Goal: Task Accomplishment & Management: Use online tool/utility

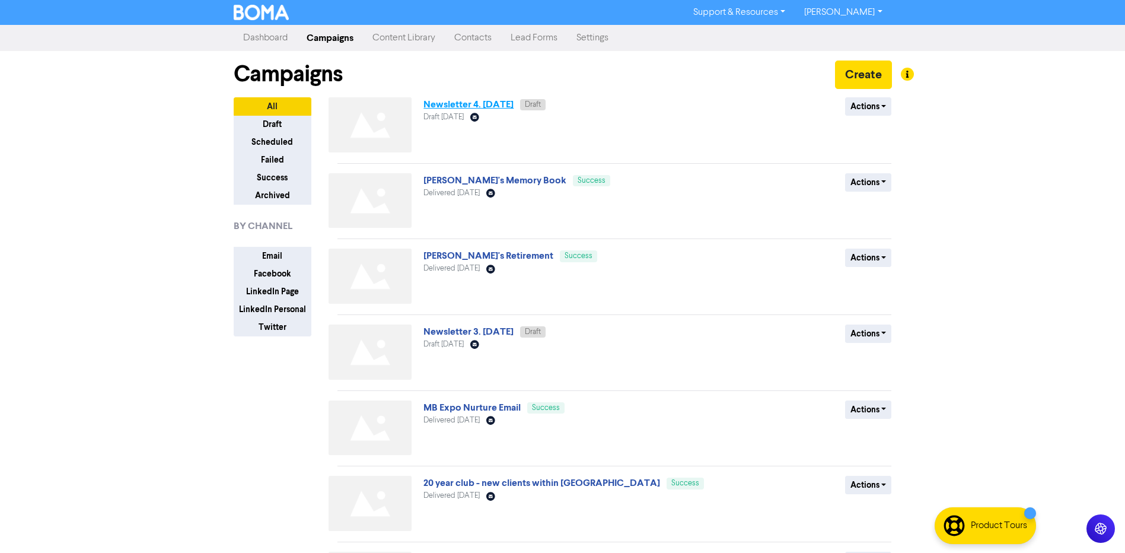
click at [479, 106] on link "Newsletter 4. [DATE]" at bounding box center [468, 104] width 90 height 12
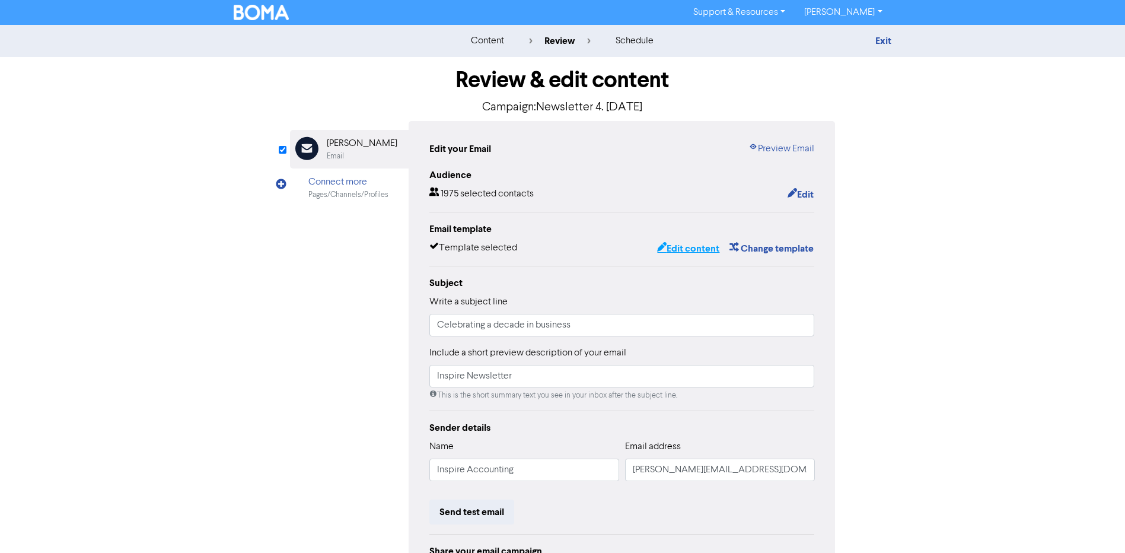
click at [676, 254] on button "Edit content" at bounding box center [687, 248] width 63 height 15
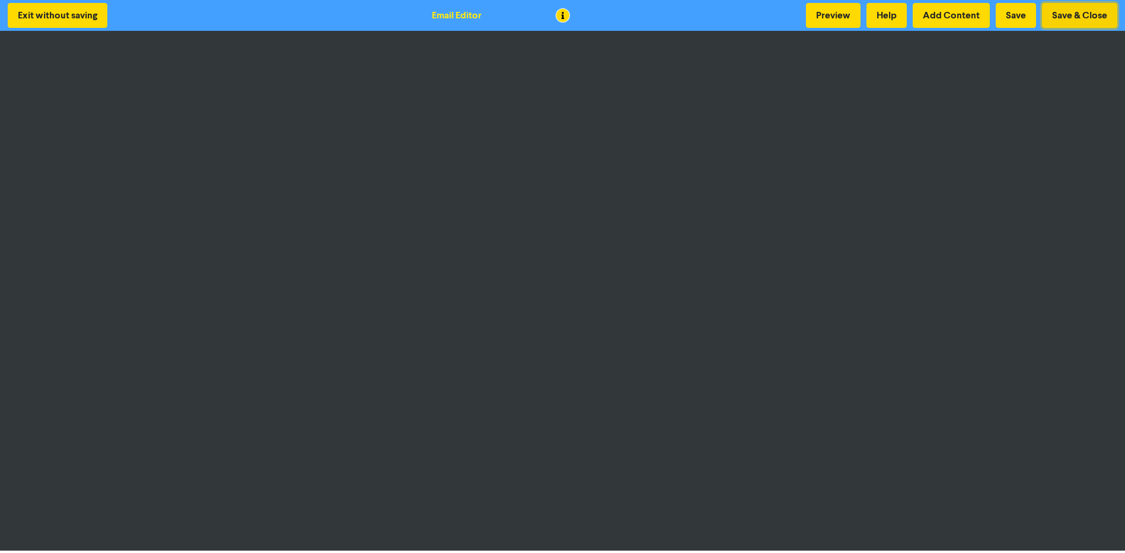
click at [1057, 15] on button "Save & Close" at bounding box center [1079, 15] width 75 height 25
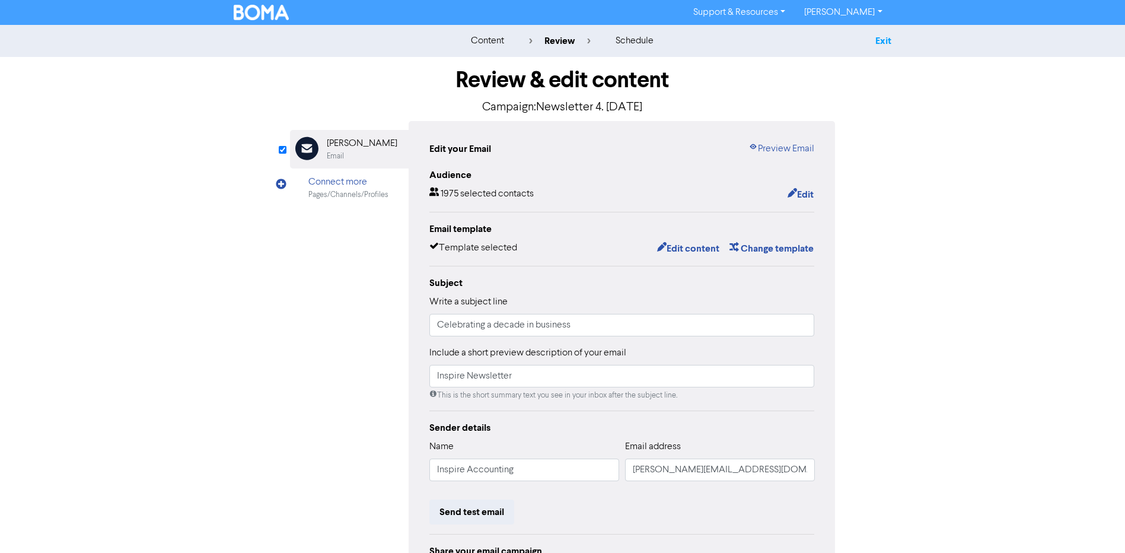
click at [884, 41] on link "Exit" at bounding box center [883, 41] width 16 height 12
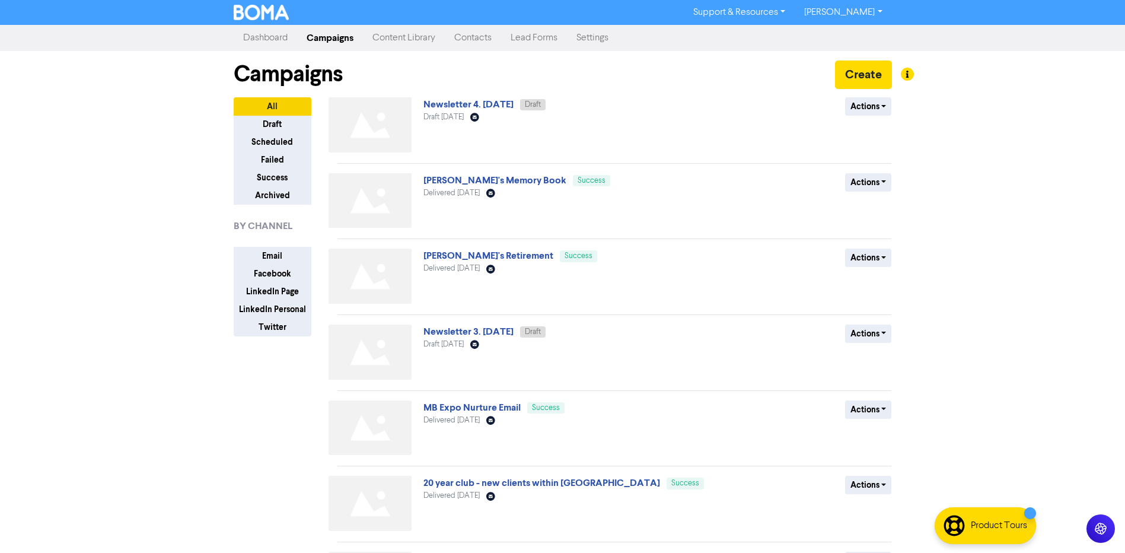
click at [267, 16] on img at bounding box center [262, 12] width 56 height 15
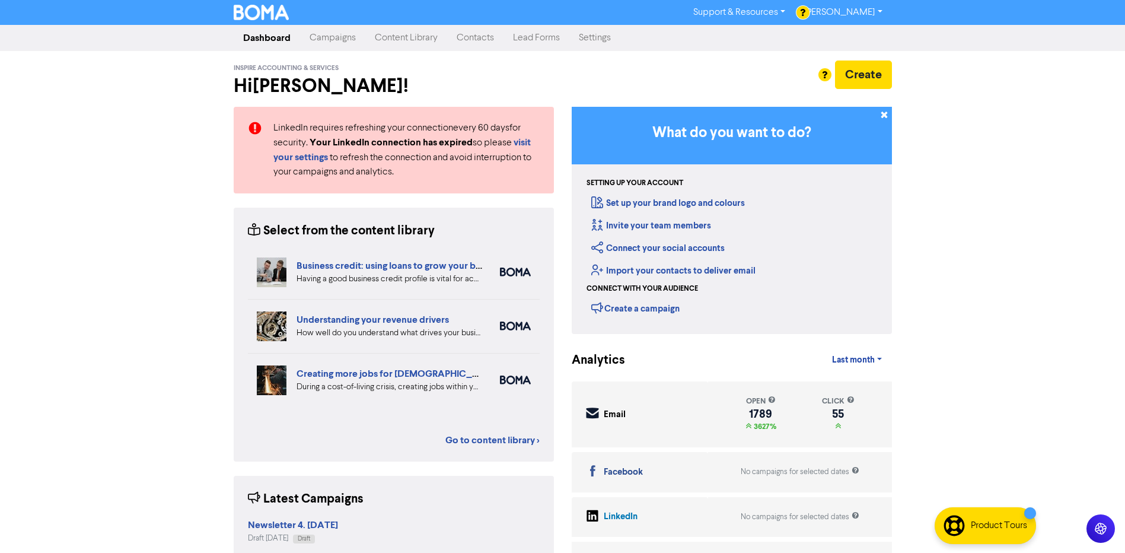
click at [333, 43] on link "Campaigns" at bounding box center [332, 38] width 65 height 24
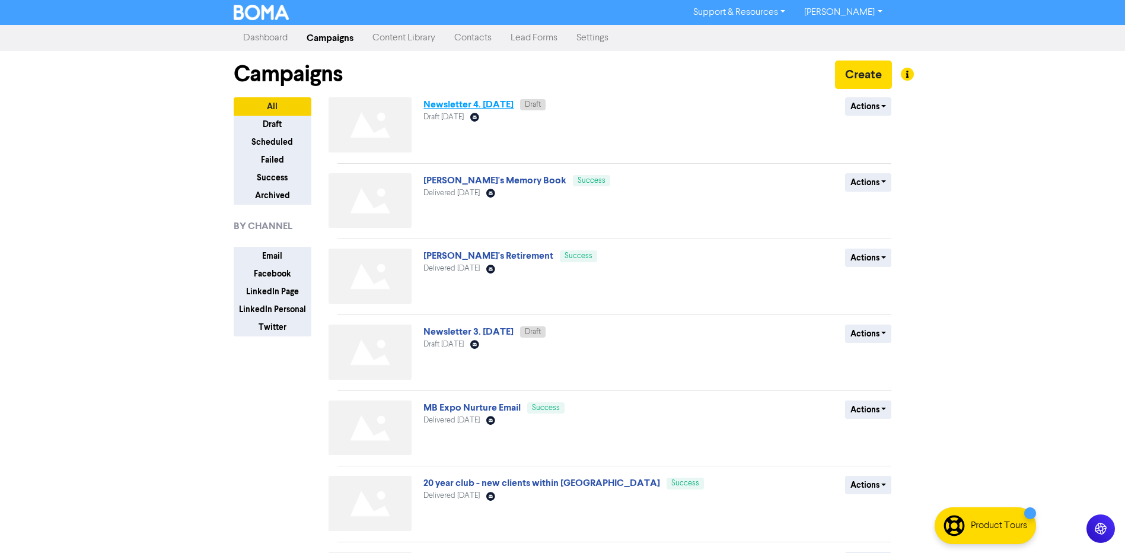
click at [491, 104] on link "Newsletter 4. [DATE]" at bounding box center [468, 104] width 90 height 12
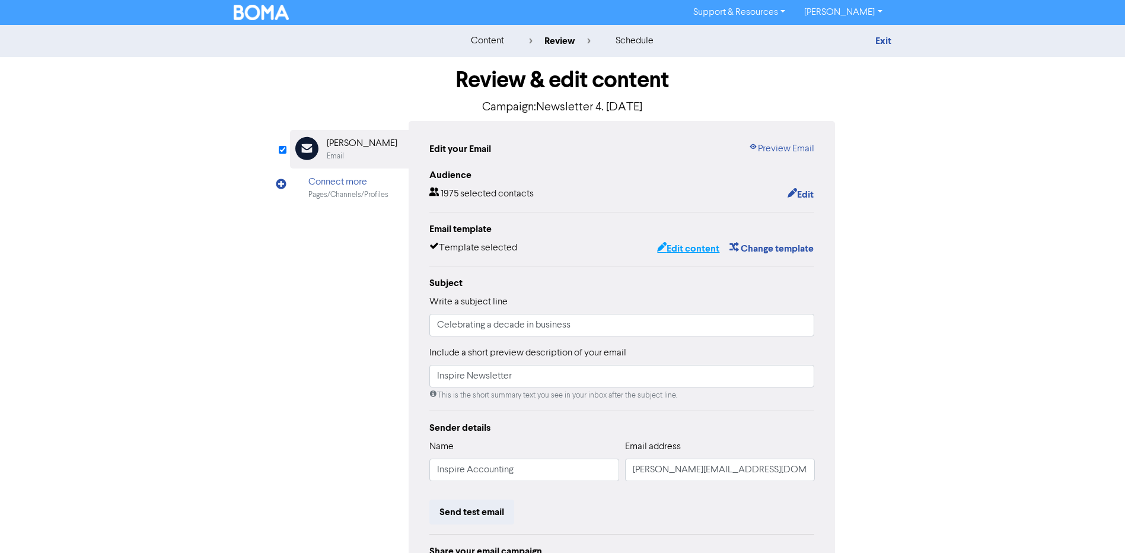
click at [694, 244] on button "Edit content" at bounding box center [687, 248] width 63 height 15
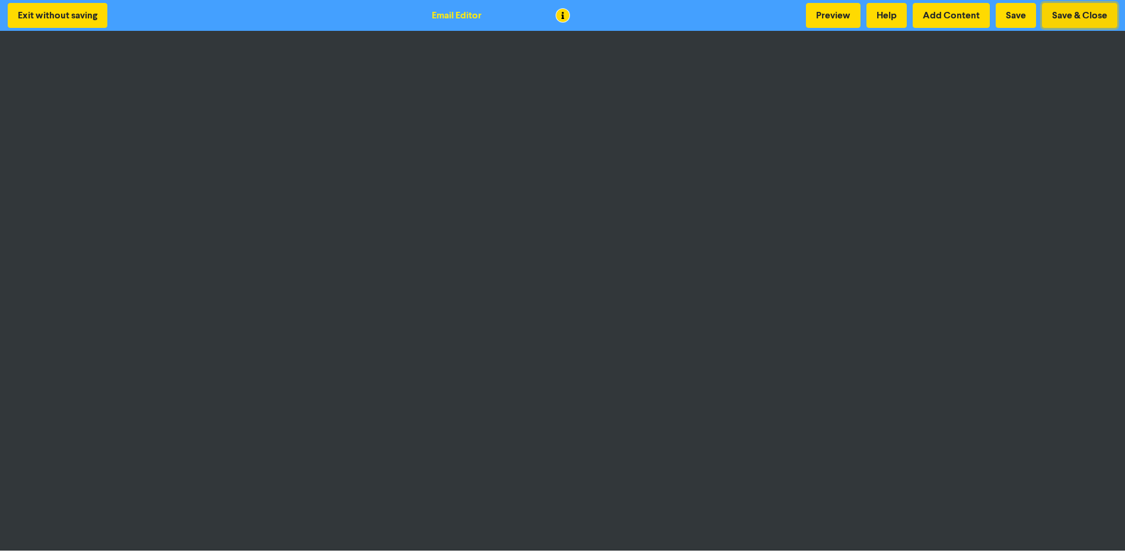
click at [1074, 13] on button "Save & Close" at bounding box center [1079, 15] width 75 height 25
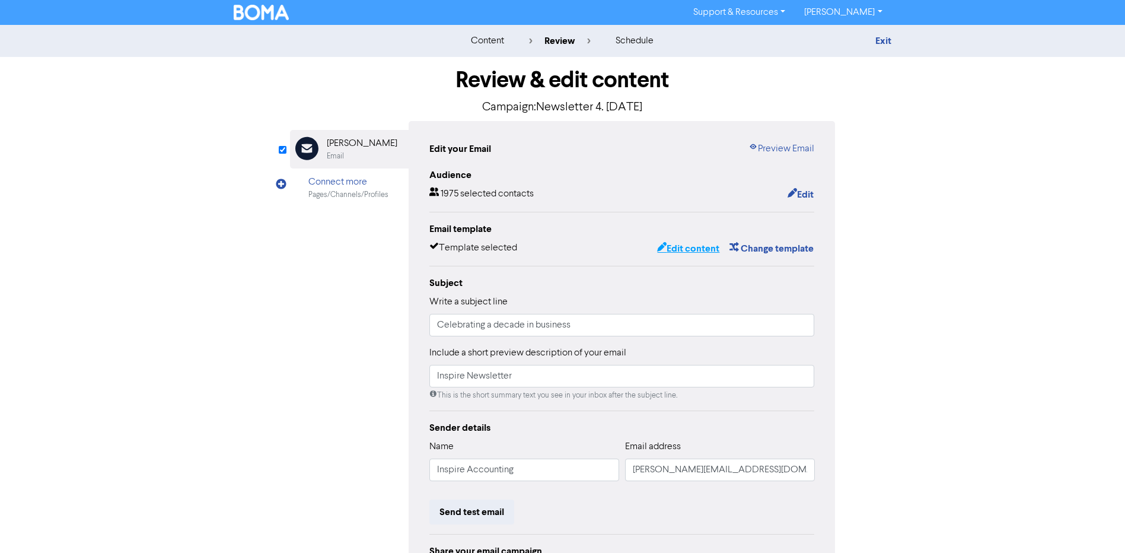
click at [696, 246] on button "Edit content" at bounding box center [687, 248] width 63 height 15
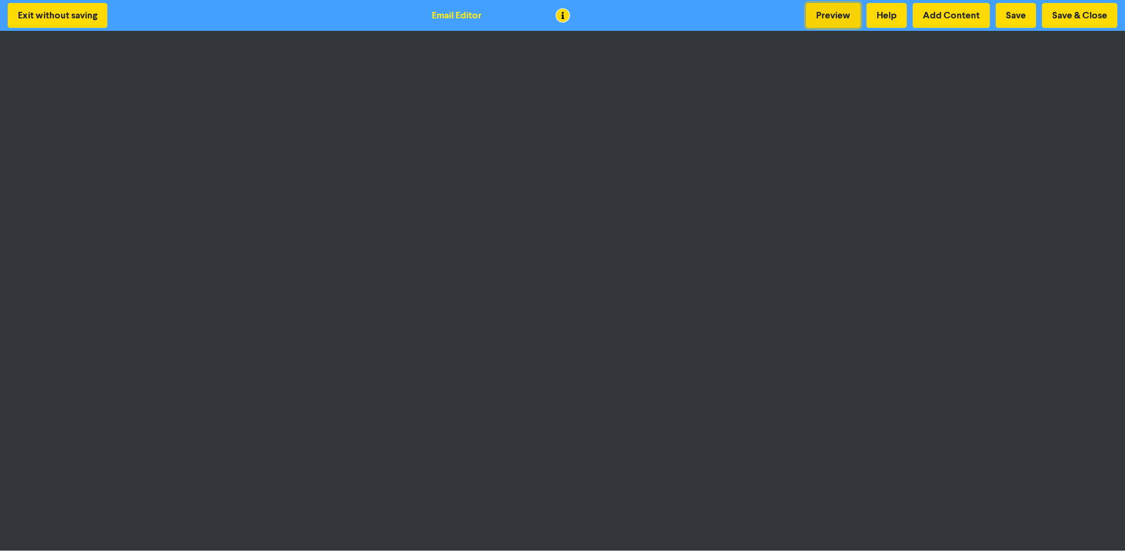
click at [826, 17] on button "Preview" at bounding box center [833, 15] width 55 height 25
click at [840, 16] on button "Preview" at bounding box center [833, 15] width 55 height 25
click at [822, 12] on button "Preview" at bounding box center [833, 15] width 55 height 25
click at [1013, 11] on button "Save" at bounding box center [1016, 15] width 40 height 25
click at [1026, 12] on button "Save" at bounding box center [1016, 15] width 40 height 25
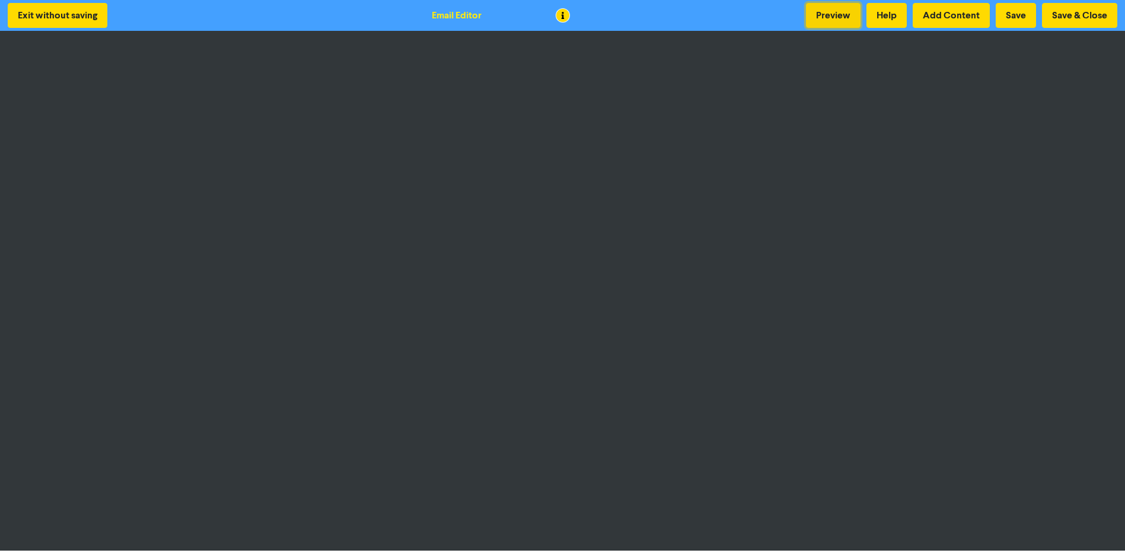
click at [828, 6] on button "Preview" at bounding box center [833, 15] width 55 height 25
click at [1025, 18] on button "Save" at bounding box center [1016, 15] width 40 height 25
click at [1090, 17] on button "Save & Close" at bounding box center [1079, 15] width 75 height 25
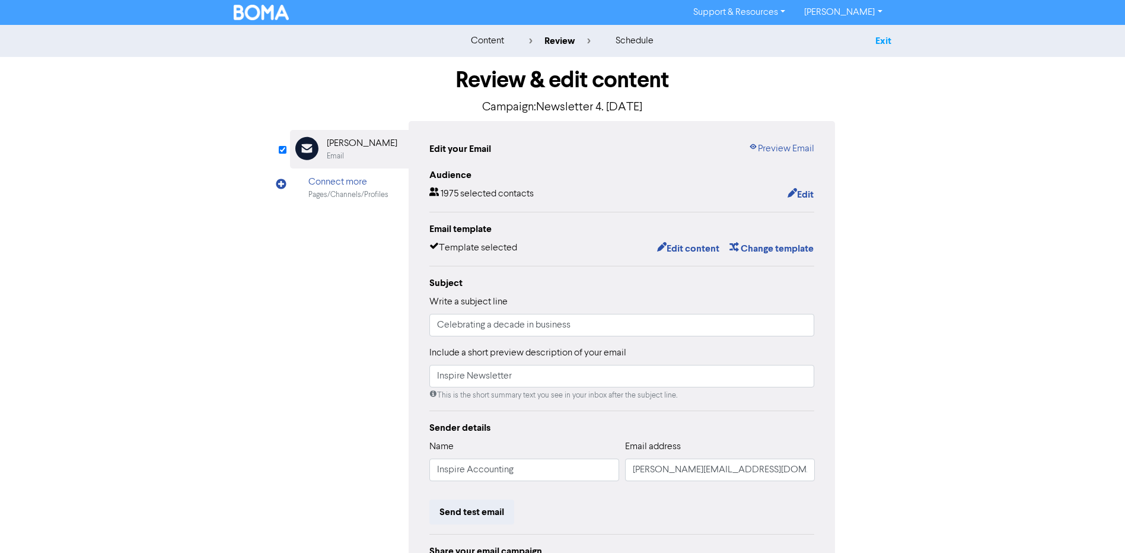
click at [882, 42] on link "Exit" at bounding box center [883, 41] width 16 height 12
